Goal: Use online tool/utility: Use online tool/utility

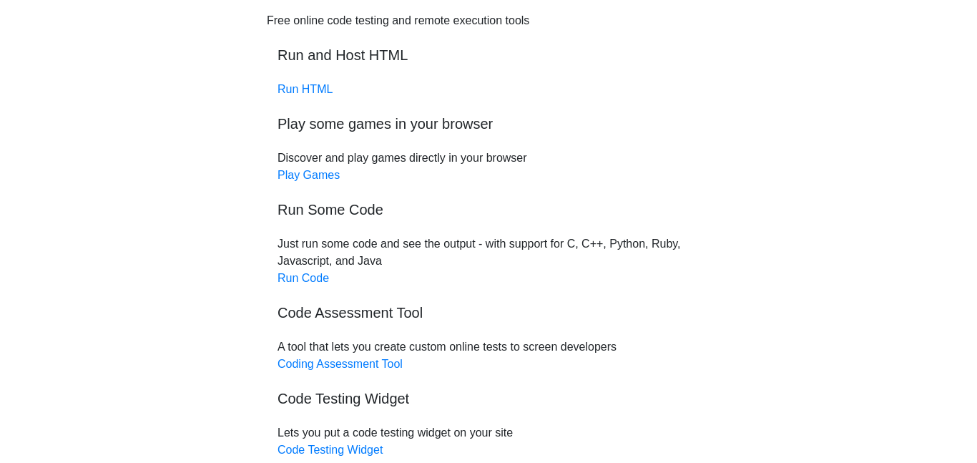
scroll to position [73, 0]
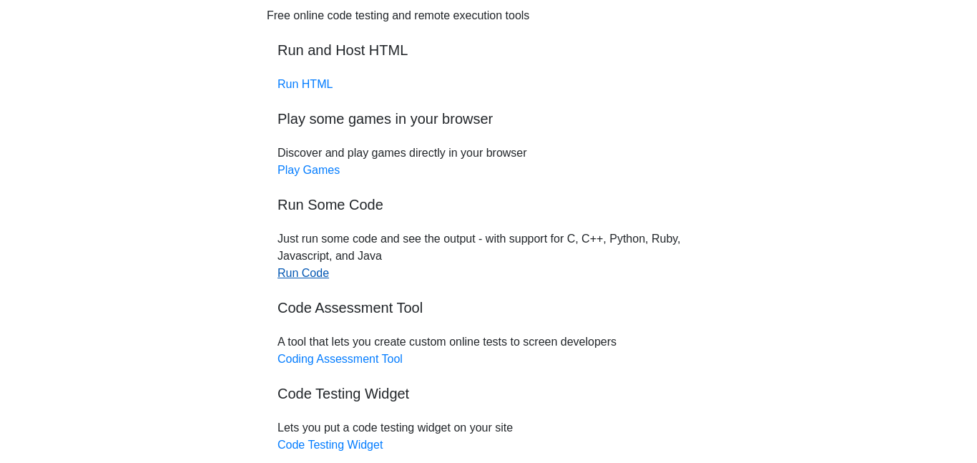
click at [305, 272] on link "Run Code" at bounding box center [302, 273] width 51 height 12
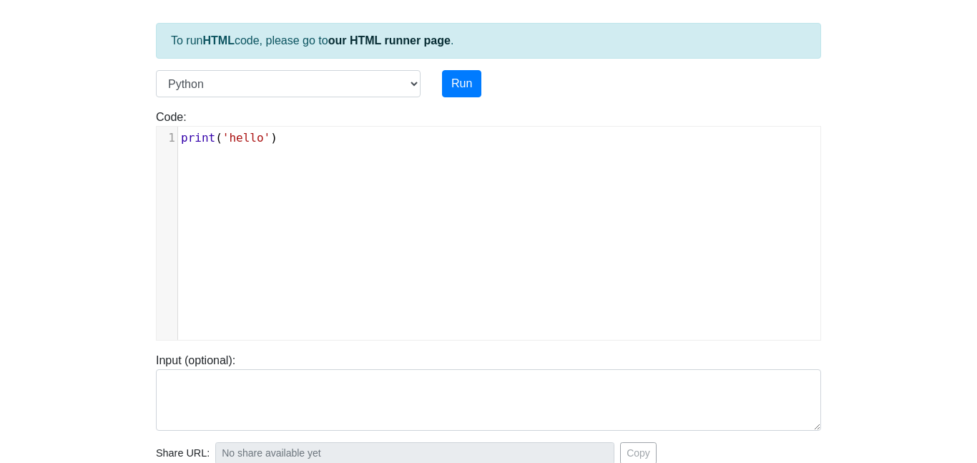
scroll to position [65, 0]
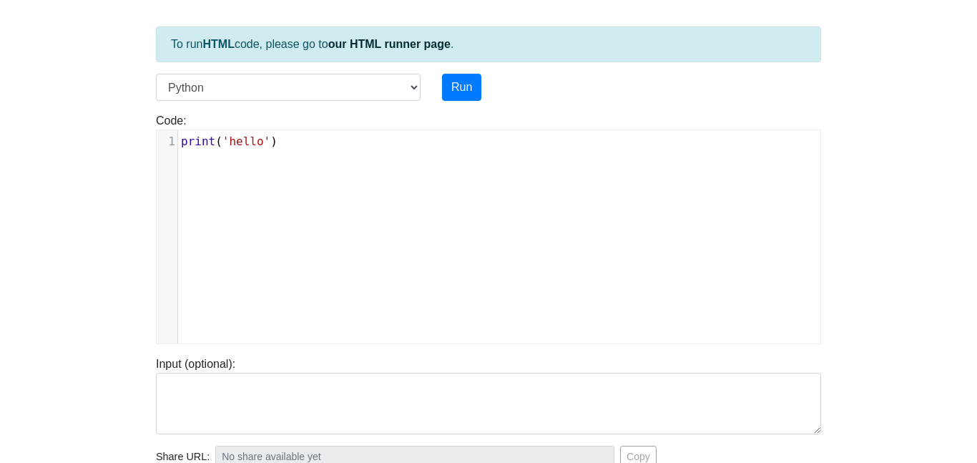
click at [197, 138] on span "print" at bounding box center [198, 141] width 34 height 14
click at [180, 142] on pre "print ( 'hello' )" at bounding box center [499, 141] width 642 height 17
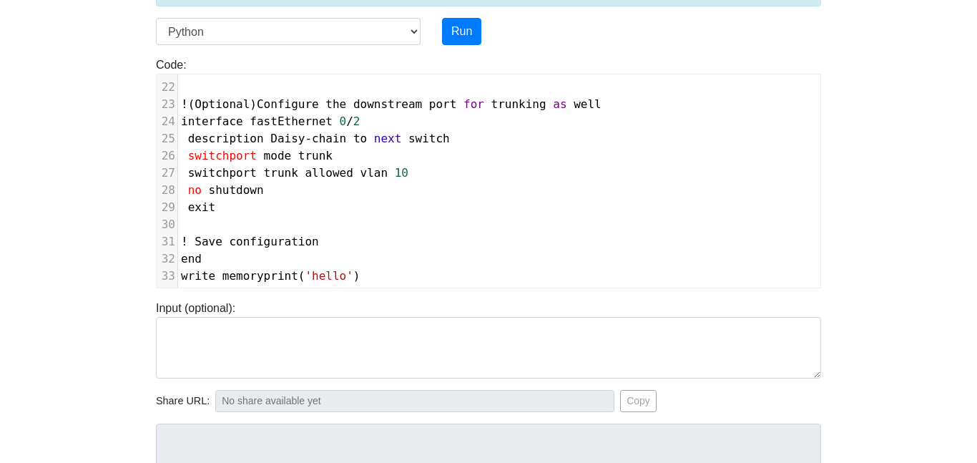
scroll to position [120, 0]
click at [468, 31] on button "Run" at bounding box center [461, 32] width 39 height 27
type input "https://codetester.io/runner?s=e0zyEZDazb"
type textarea "Submission status: Runtime Error (NZEC) Stderr: File "script.py", line 1 ! Ente…"
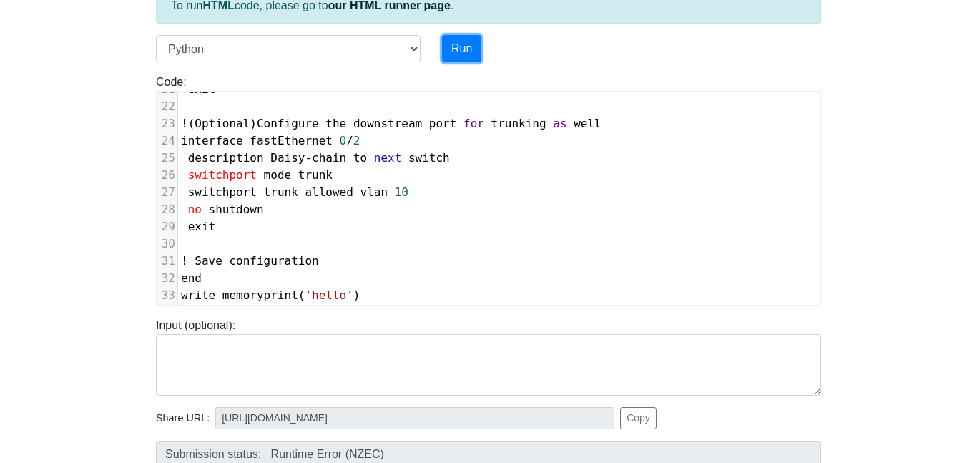
scroll to position [100, 0]
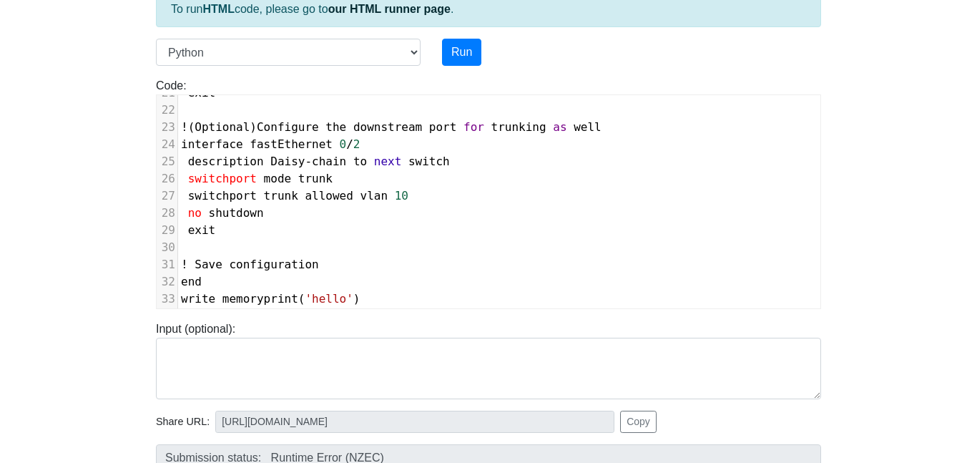
click at [366, 305] on pre "write memoryprint ( 'hello' )" at bounding box center [499, 298] width 642 height 17
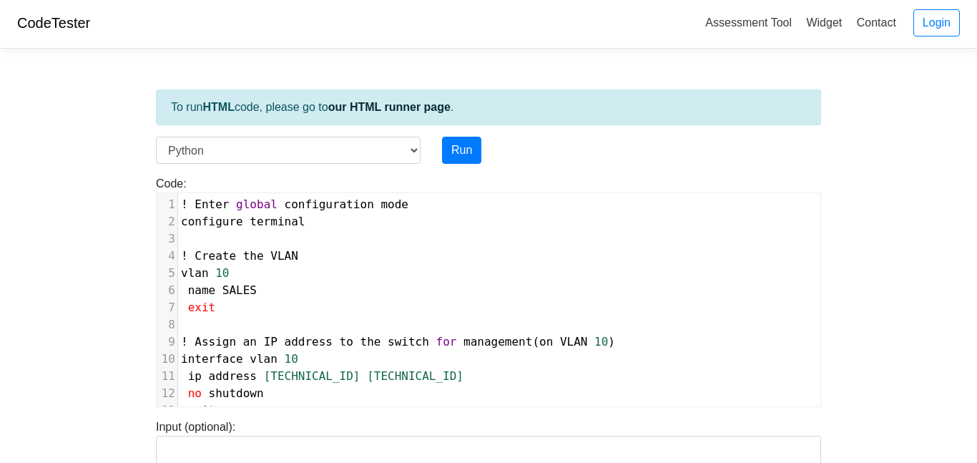
scroll to position [0, 0]
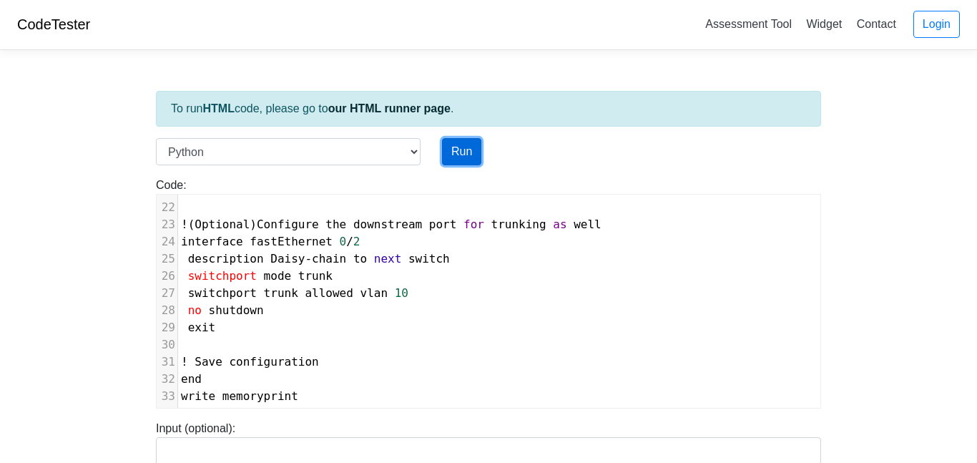
click at [461, 154] on button "Run" at bounding box center [461, 151] width 39 height 27
type input "https://codetester.io/runner?s=yAX7J1yjlD"
type textarea "Submission status: Runtime Error (NZEC) Stderr: File "script.py", line 1 ! Ente…"
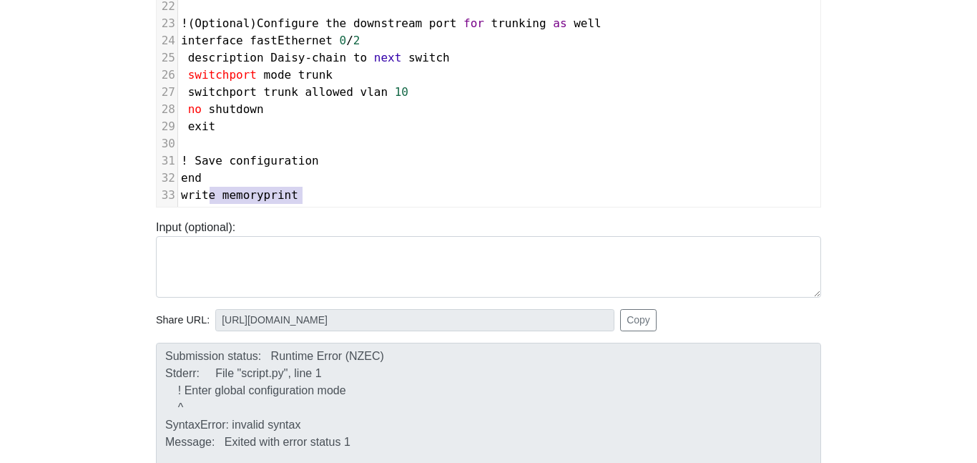
type textarea "write memoryprint"
drag, startPoint x: 300, startPoint y: 197, endPoint x: 181, endPoint y: 199, distance: 119.4
click at [181, 199] on span "write memoryprint" at bounding box center [239, 195] width 117 height 14
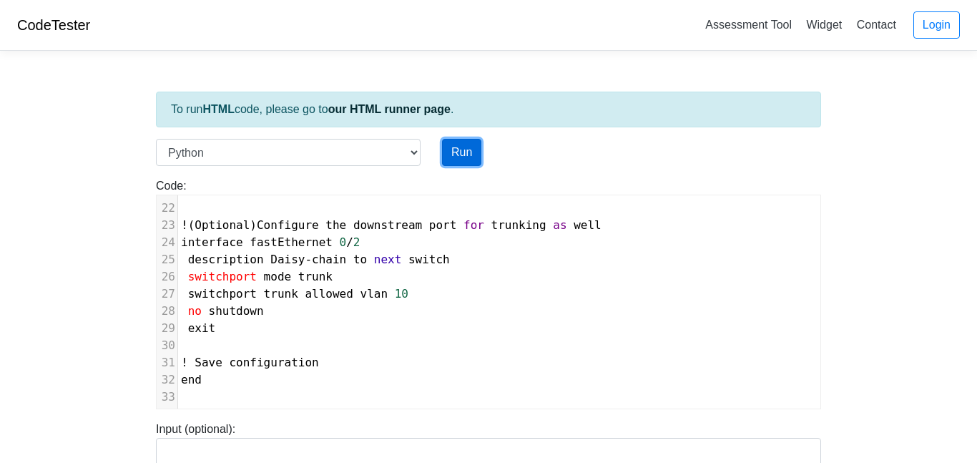
click at [448, 148] on button "Run" at bounding box center [461, 152] width 39 height 27
type input "https://codetester.io/runner?s=n0lmkwo7ze"
type textarea "Submission status: Runtime Error (NZEC) Stderr: File "script.py", line 1 ! Ente…"
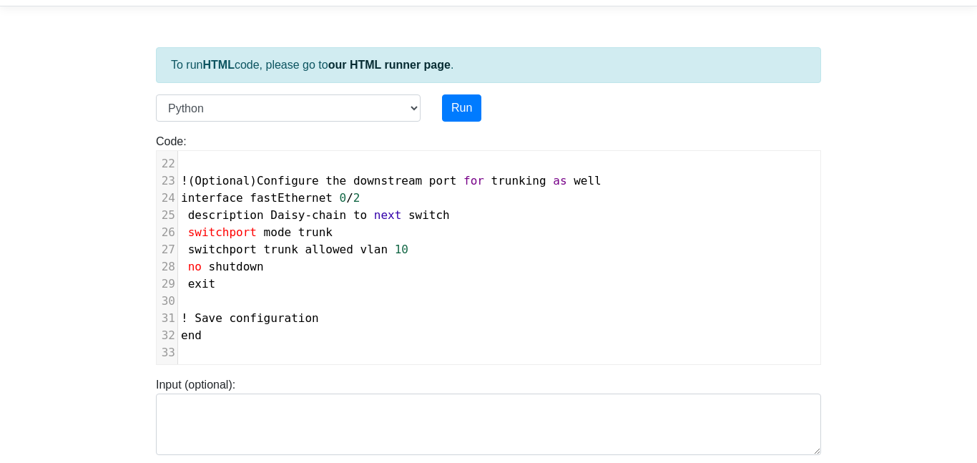
click at [399, 218] on span "next" at bounding box center [388, 215] width 28 height 14
click at [441, 216] on span "switch" at bounding box center [428, 215] width 41 height 14
click at [460, 108] on button "Run" at bounding box center [461, 107] width 39 height 27
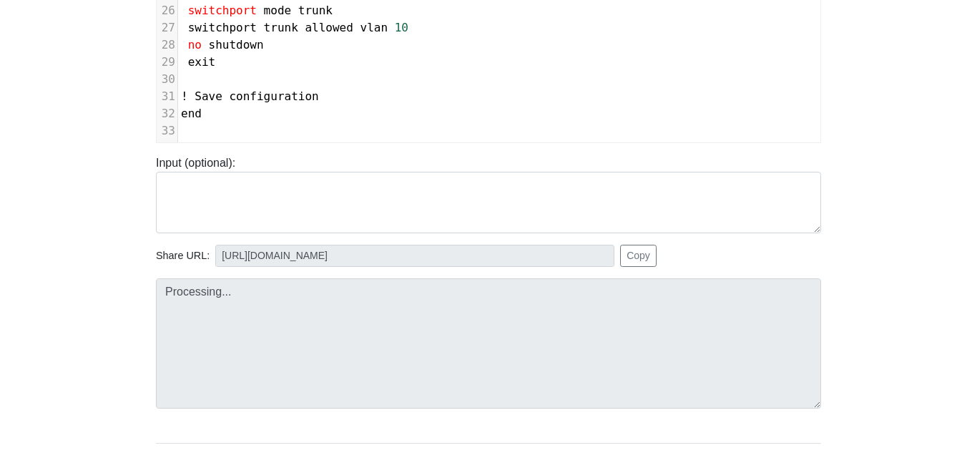
type input "https://codetester.io/runner?s=D9lpkJ3aWn"
type textarea "Submission status: Runtime Error (NZEC) Stderr: File "script.py", line 1 ! Ente…"
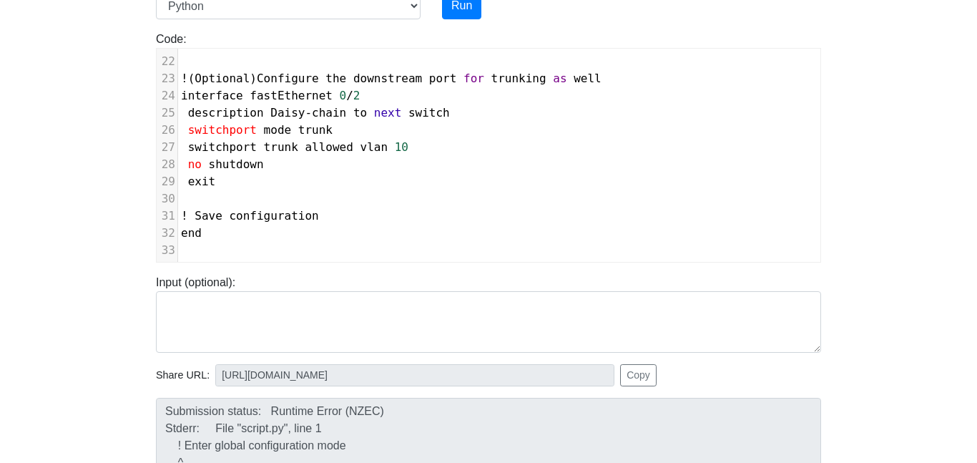
click at [206, 235] on pre "end" at bounding box center [499, 233] width 642 height 17
type textarea "write"
type textarea "memorye"
type textarea "memory"
type textarea "ey"
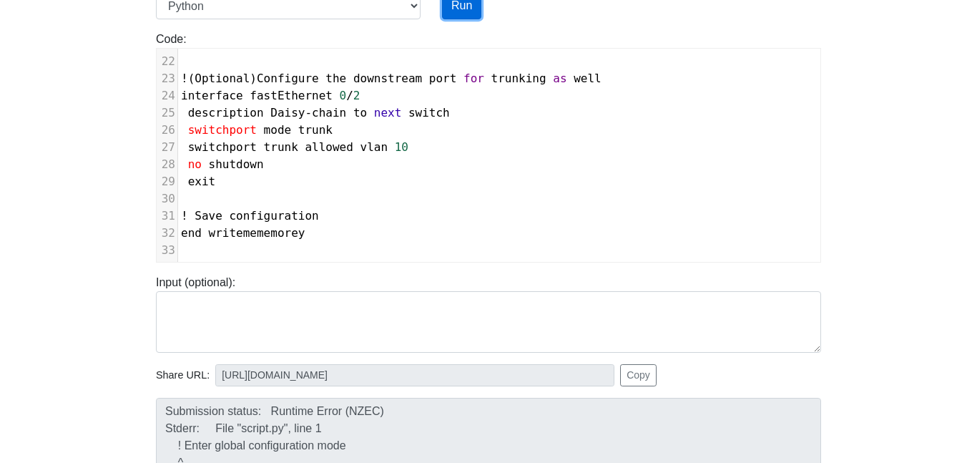
click at [457, 14] on button "Run" at bounding box center [461, 5] width 39 height 27
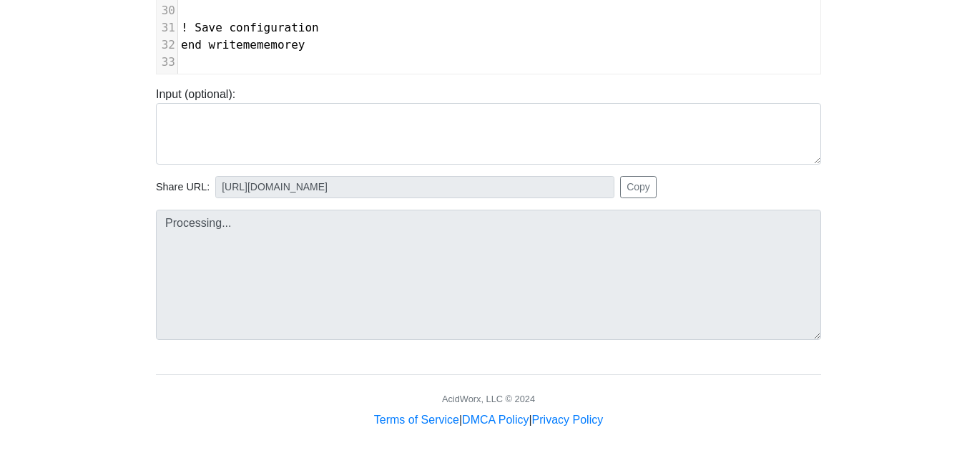
type input "https://codetester.io/runner?s=mVzERjveWe"
type textarea "Submission status: Runtime Error (NZEC) Stderr: File "script.py", line 1 ! Ente…"
